Goal: Task Accomplishment & Management: Use online tool/utility

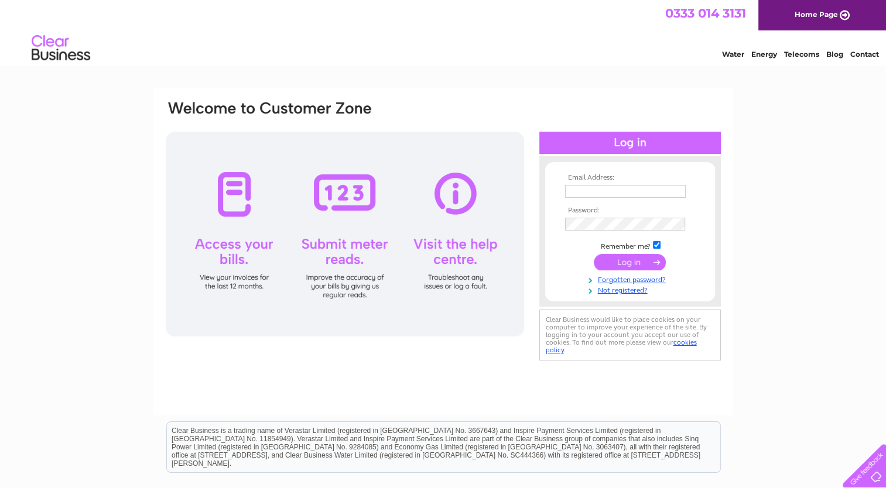
type input "accounts@merson-signs.com"
click at [625, 261] on input "submit" at bounding box center [630, 262] width 72 height 16
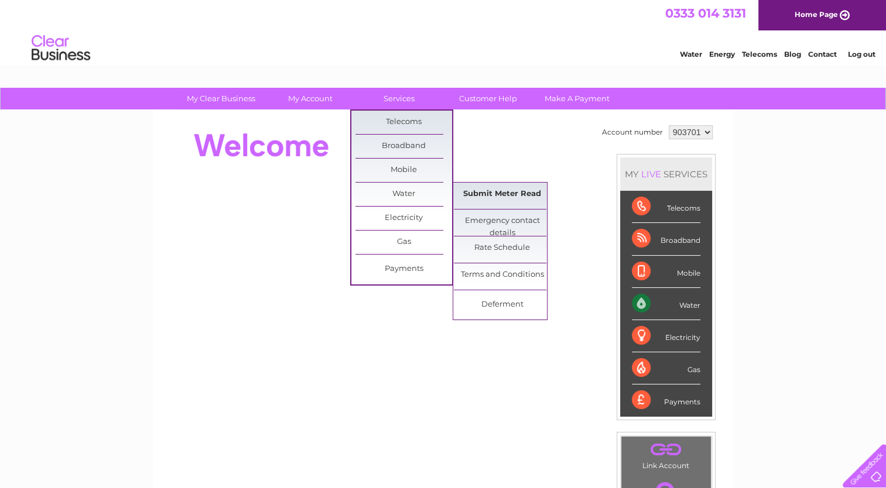
click at [507, 196] on link "Submit Meter Read" at bounding box center [502, 194] width 97 height 23
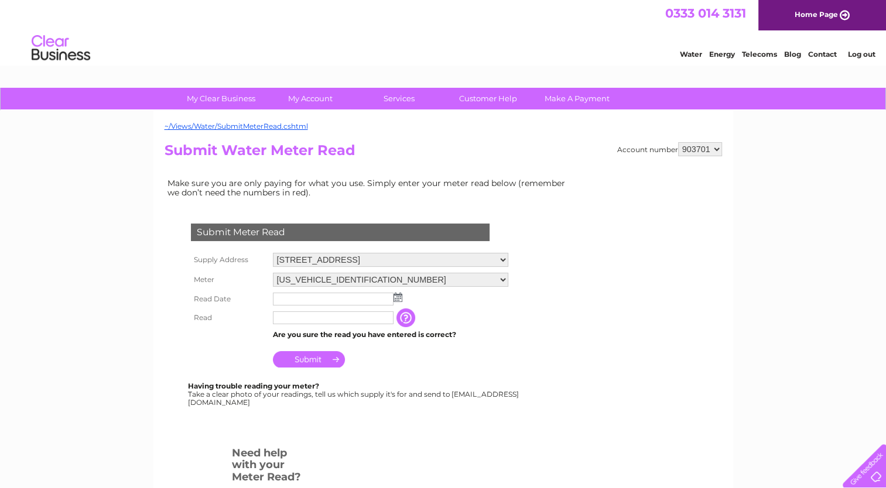
click at [397, 297] on img at bounding box center [398, 297] width 9 height 9
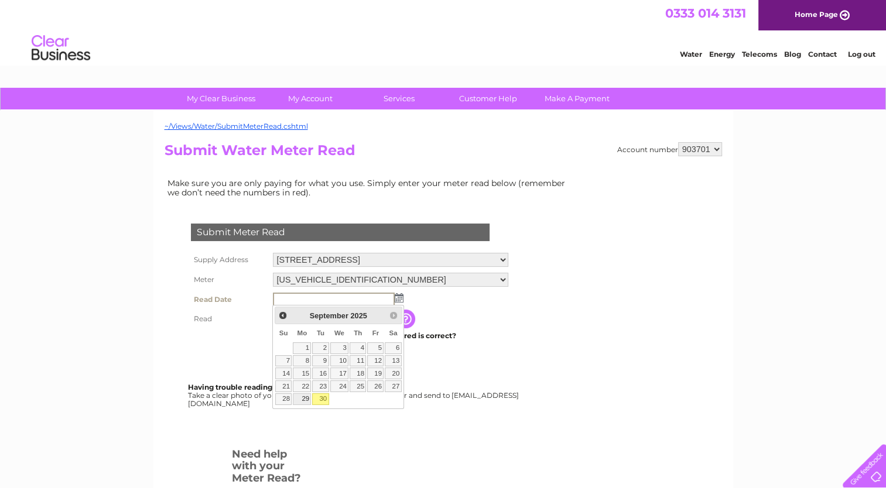
click at [303, 402] on link "29" at bounding box center [302, 400] width 18 height 12
type input "2025/09/29"
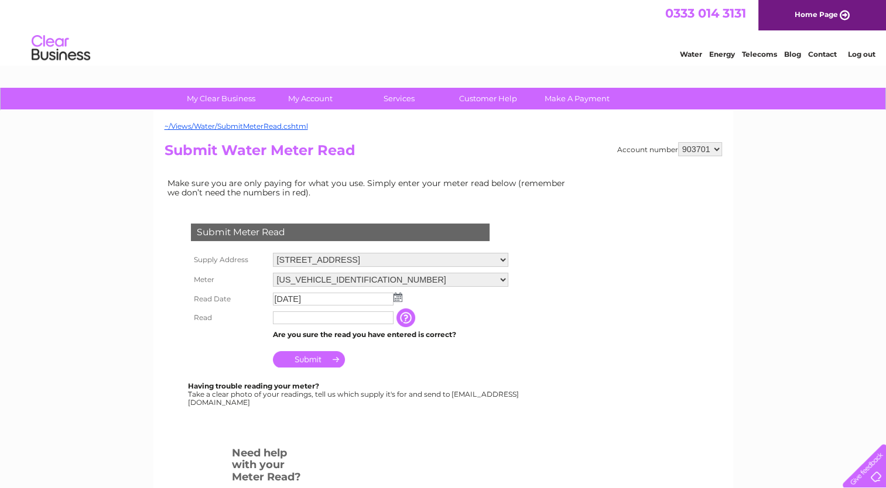
click at [289, 323] on input "text" at bounding box center [333, 318] width 121 height 13
type input "9791"
click at [318, 361] on input "Submit" at bounding box center [309, 359] width 72 height 16
